Goal: Task Accomplishment & Management: Complete application form

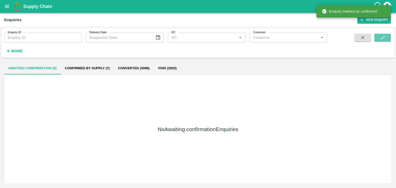
click at [380, 36] on icon "submit" at bounding box center [383, 38] width 6 height 6
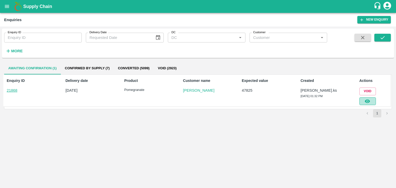
click at [368, 100] on icon "button" at bounding box center [367, 101] width 6 height 6
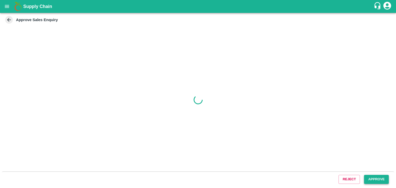
click at [375, 180] on button "Approve" at bounding box center [376, 179] width 25 height 9
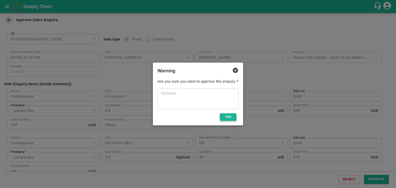
click at [230, 117] on button "Yes" at bounding box center [228, 116] width 16 height 7
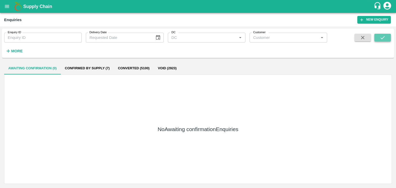
click at [384, 41] on button "submit" at bounding box center [382, 38] width 16 height 8
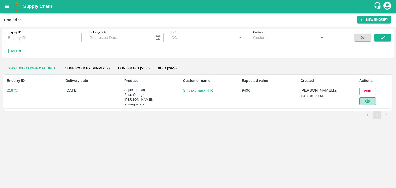
click at [370, 102] on button "button" at bounding box center [367, 101] width 16 height 8
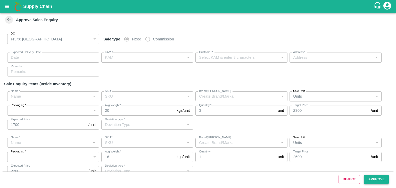
type input "[DATE] 02:05 PM"
type input "[PERSON_NAME].ks"
type input "Shivakumara H R"
type input "[STREET_ADDRESS]"
type input "Apple - Indian - Spur"
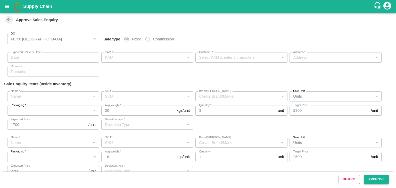
type input "A-Pitoo (310)"
type input "Others"
type input "Orange [PERSON_NAME]"
type input "105 CT"
type input "LP [PERSON_NAME]"
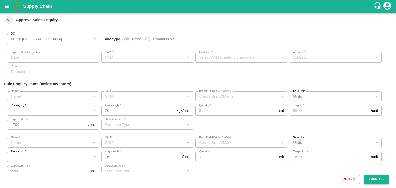
type input "Others"
type input "Pomegranate"
type input "KA-PRM-220-250"
type input "BV"
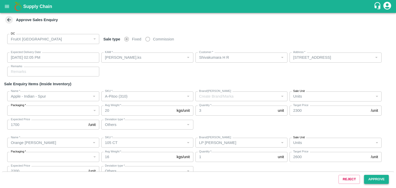
click at [375, 177] on button "Approve" at bounding box center [376, 179] width 25 height 9
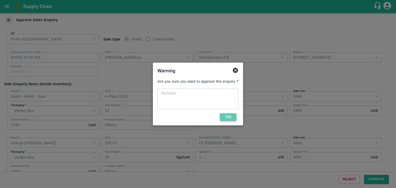
click at [231, 116] on button "Yes" at bounding box center [228, 116] width 16 height 7
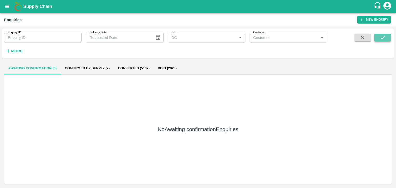
click at [384, 39] on icon "submit" at bounding box center [383, 38] width 6 height 6
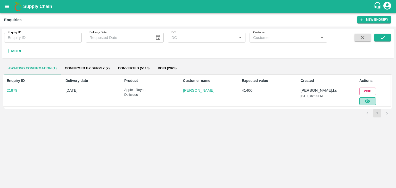
click at [367, 100] on icon "button" at bounding box center [367, 101] width 6 height 6
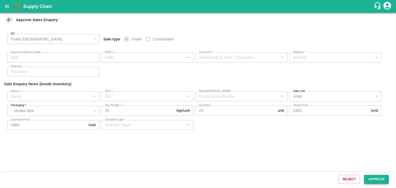
type input "[DATE] 02:20 PM"
type input "[PERSON_NAME].ks"
type input "[PERSON_NAME]"
type input "[STREET_ADDRESS]. , [GEOGRAPHIC_DATA], [GEOGRAPHIC_DATA], [GEOGRAPHIC_DATA], 57…"
type input "Apple - Royal - Delicious"
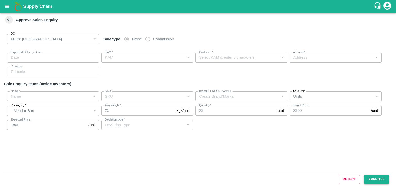
type input "SHIM-EES-ROYL"
type input "LP VG2"
type input "Others"
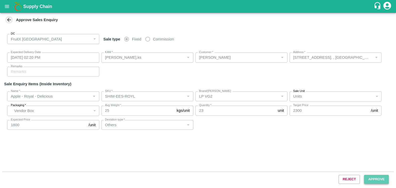
click at [385, 180] on button "Approve" at bounding box center [376, 179] width 25 height 9
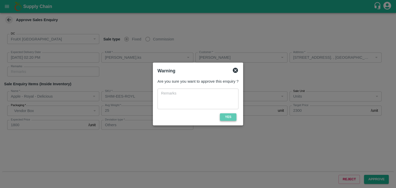
click at [230, 119] on button "Yes" at bounding box center [228, 116] width 16 height 7
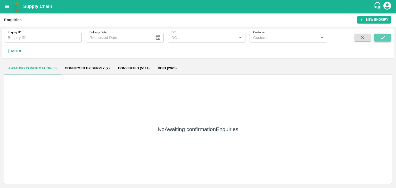
click at [377, 39] on button "submit" at bounding box center [382, 38] width 16 height 8
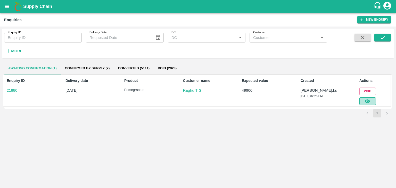
click at [374, 100] on button "button" at bounding box center [367, 101] width 16 height 8
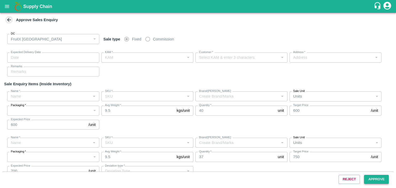
type input "[DATE] 02:40 PM"
type input "[PERSON_NAME].ks"
type input "Raghu T G"
type input "huskur i53, kanarataka, [GEOGRAPHIC_DATA], [GEOGRAPHIC_DATA] ([GEOGRAPHIC_DATA]…"
type input "Pomegranate"
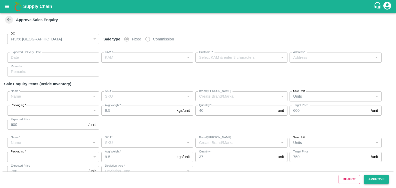
type input "MH-RYL-100-150"
type input "PK"
type input "Pomegranate"
type input "MH-RYL-150-180"
type input "PK"
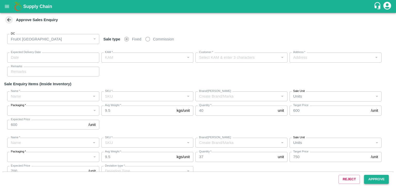
type input "Others"
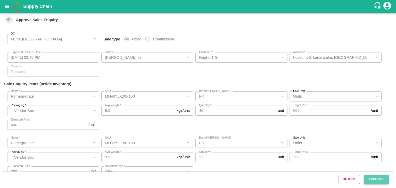
click at [370, 178] on button "Approve" at bounding box center [376, 179] width 25 height 9
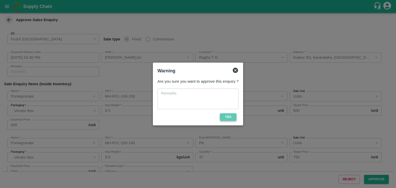
click at [235, 117] on button "Yes" at bounding box center [228, 116] width 16 height 7
